Goal: Navigation & Orientation: Find specific page/section

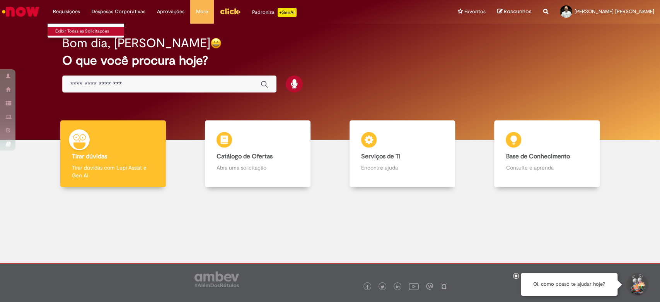
click at [86, 29] on link "Exibir Todas as Solicitações" at bounding box center [90, 31] width 85 height 9
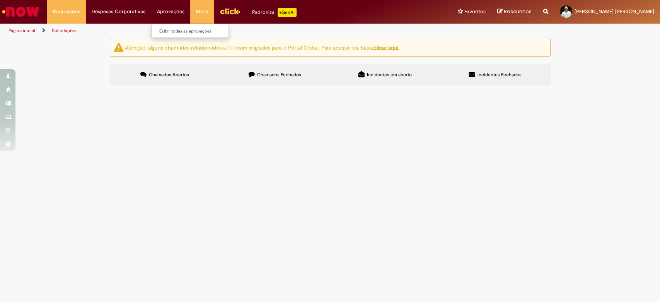
click at [173, 15] on li "Aprovações Exibir todas as aprovações" at bounding box center [170, 11] width 39 height 23
click at [174, 31] on link "Exibir todas as aprovações" at bounding box center [194, 31] width 85 height 9
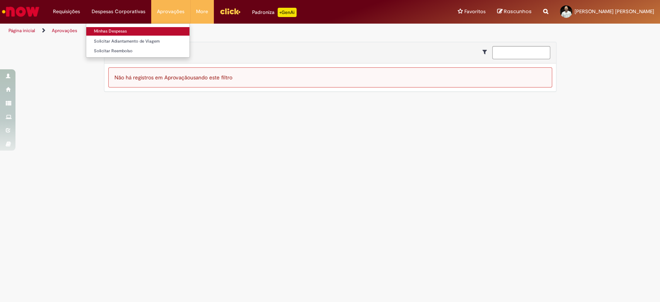
click at [131, 29] on link "Minhas Despesas" at bounding box center [137, 31] width 103 height 9
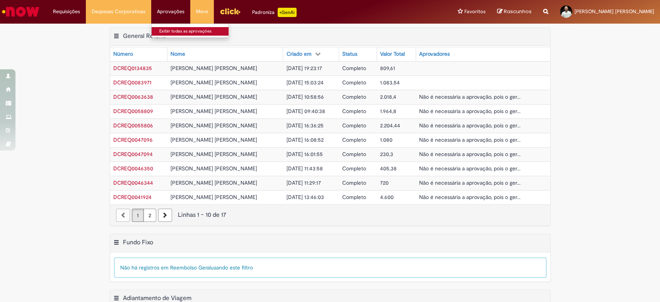
click at [167, 31] on link "Exibir todas as aprovações" at bounding box center [194, 31] width 85 height 9
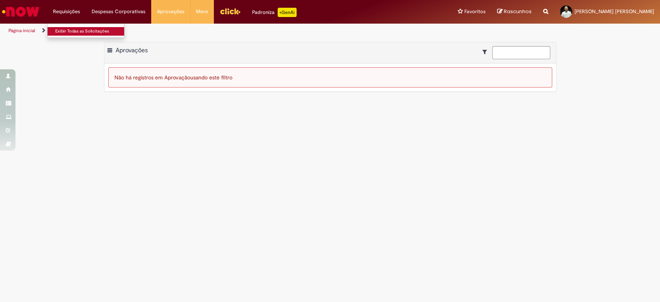
click at [81, 29] on link "Exibir Todas as Solicitações" at bounding box center [90, 31] width 85 height 9
